Goal: Information Seeking & Learning: Learn about a topic

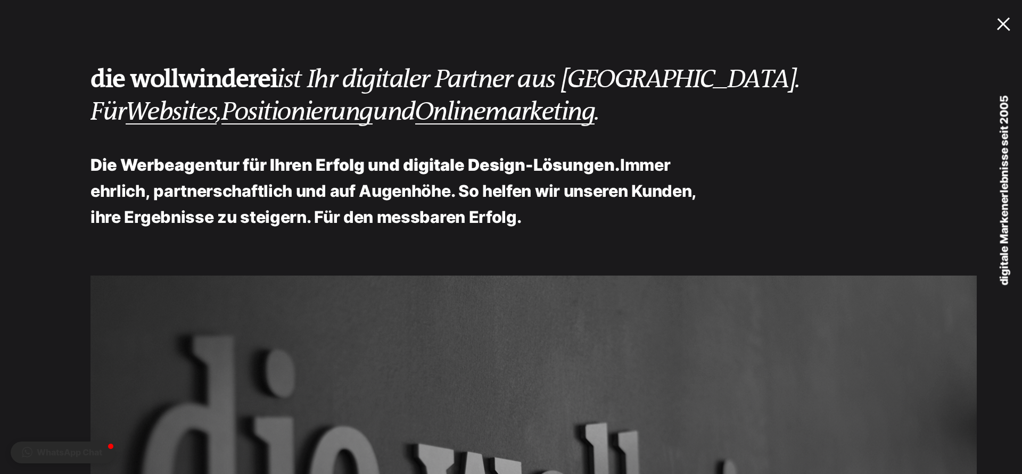
click at [1003, 28] on link "MENU" at bounding box center [995, 23] width 54 height 47
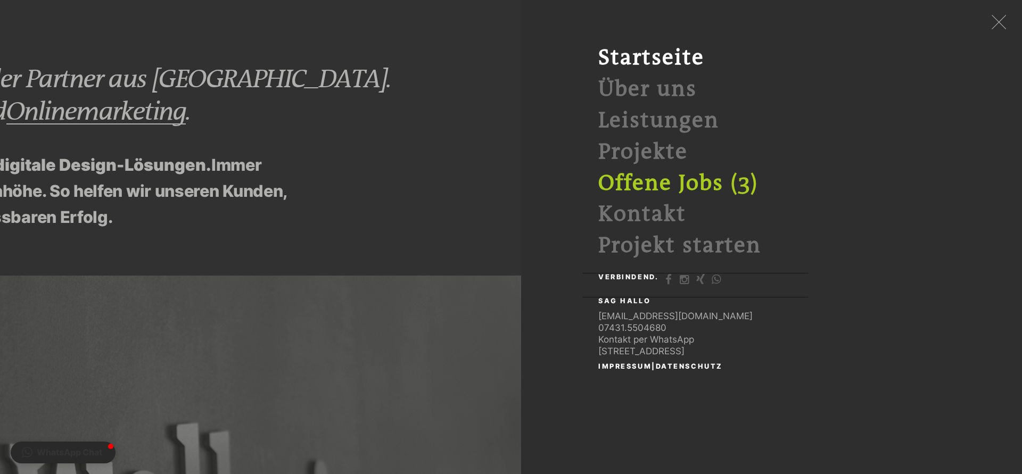
click at [642, 182] on link "Offene Jobs (3)" at bounding box center [678, 183] width 160 height 24
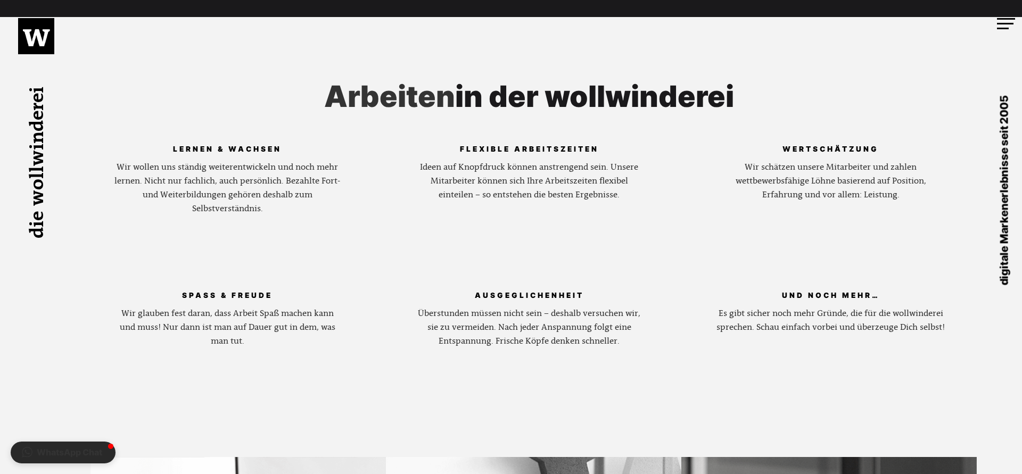
scroll to position [706, 0]
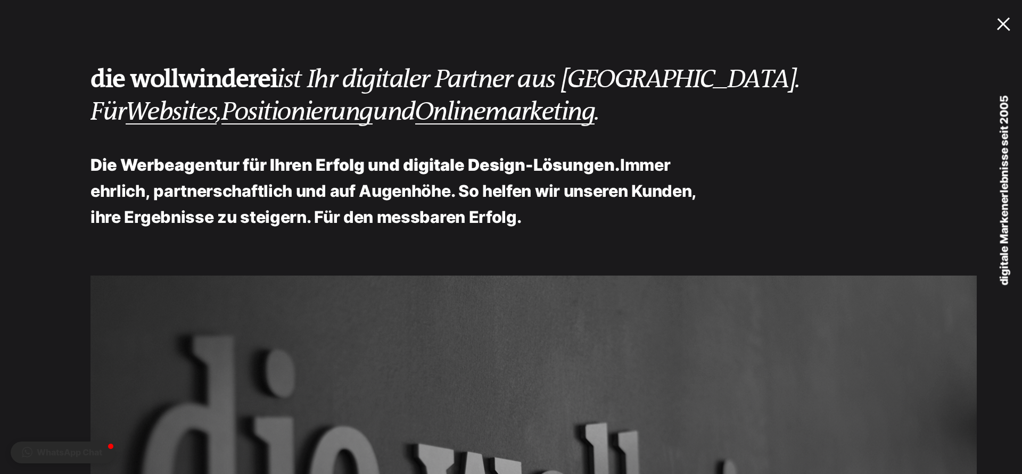
click at [1006, 22] on div at bounding box center [1006, 22] width 18 height 11
